Goal: Book appointment/travel/reservation

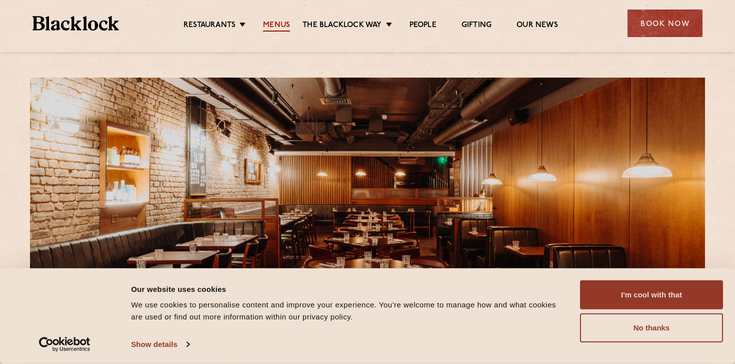
click at [286, 25] on link "Menus" at bounding box center [276, 26] width 27 height 11
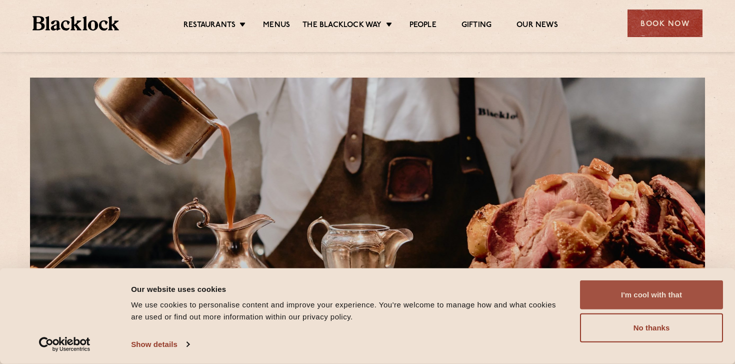
click at [680, 301] on button "I'm cool with that" at bounding box center [651, 294] width 143 height 29
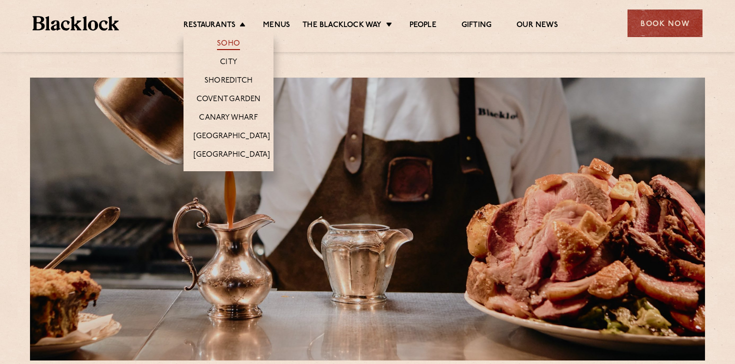
click at [228, 45] on link "Soho" at bounding box center [228, 44] width 23 height 11
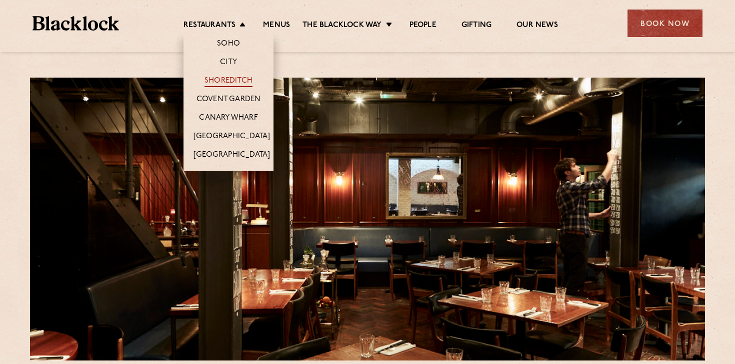
click at [236, 80] on link "Shoreditch" at bounding box center [229, 81] width 48 height 11
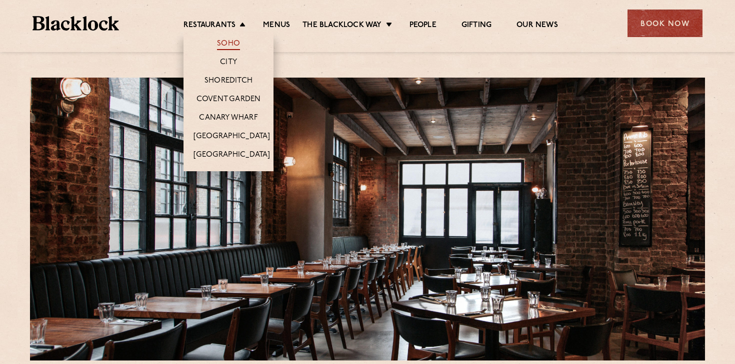
click at [237, 46] on link "Soho" at bounding box center [228, 44] width 23 height 11
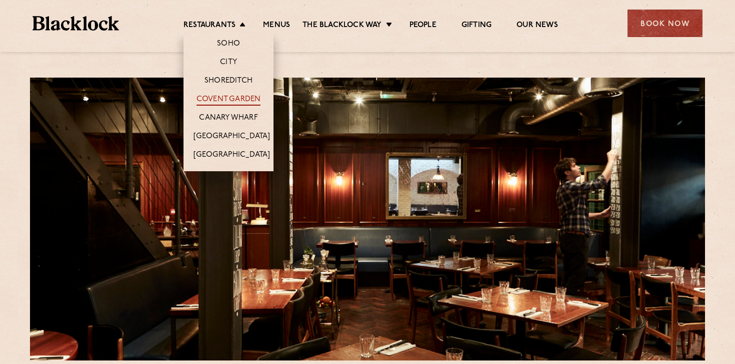
click at [240, 100] on link "Covent Garden" at bounding box center [229, 100] width 65 height 11
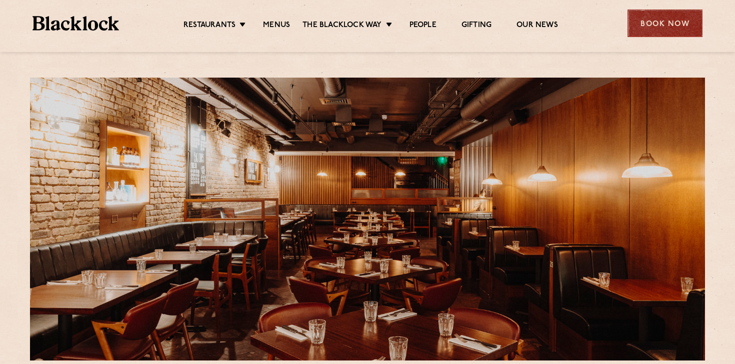
click at [644, 27] on div "Book Now" at bounding box center [665, 24] width 75 height 28
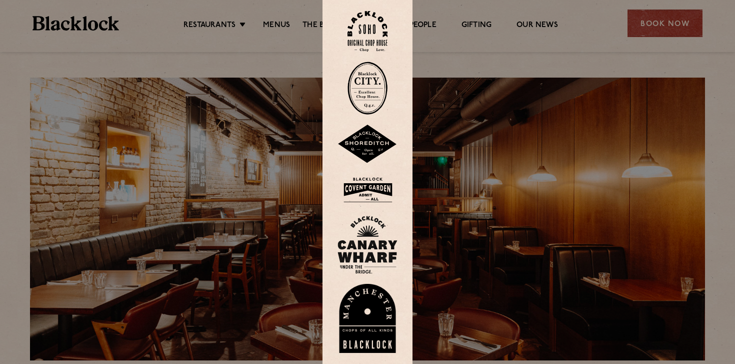
click at [382, 185] on img at bounding box center [368, 190] width 60 height 33
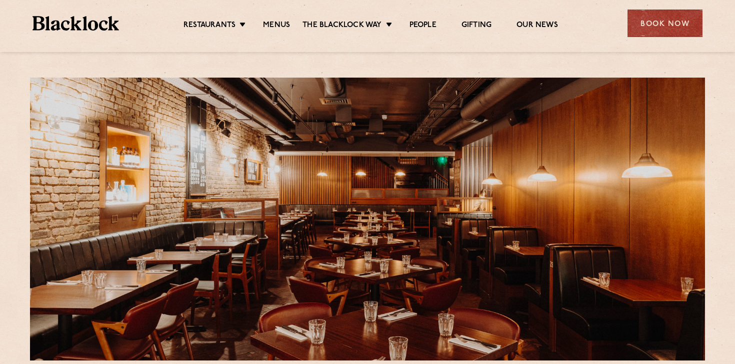
click at [83, 25] on img at bounding box center [76, 23] width 87 height 15
